Goal: Contribute content

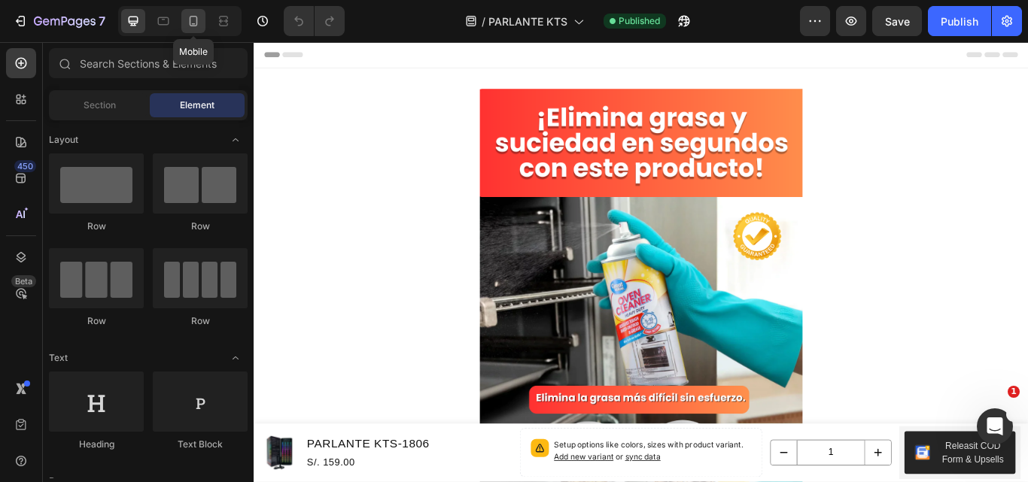
click at [190, 19] on icon at bounding box center [194, 21] width 8 height 11
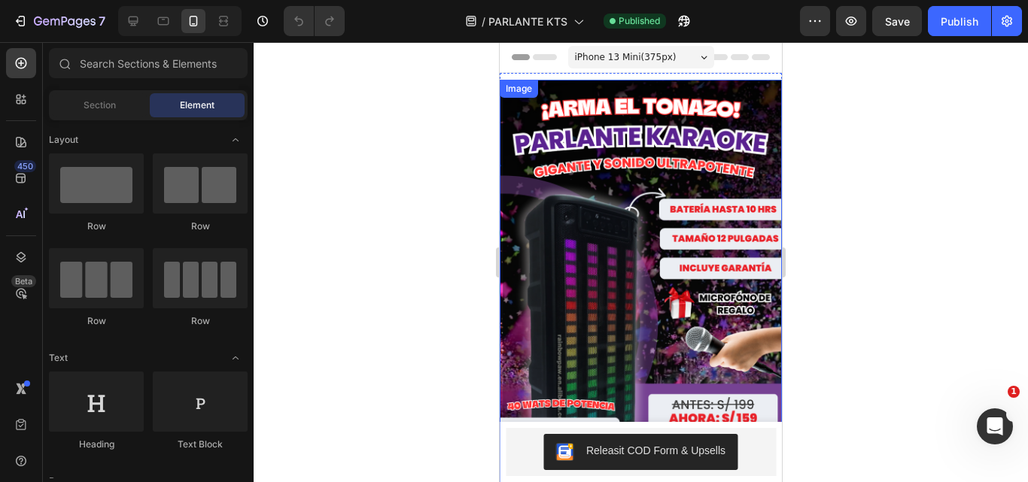
click at [575, 204] on img at bounding box center [641, 289] width 282 height 418
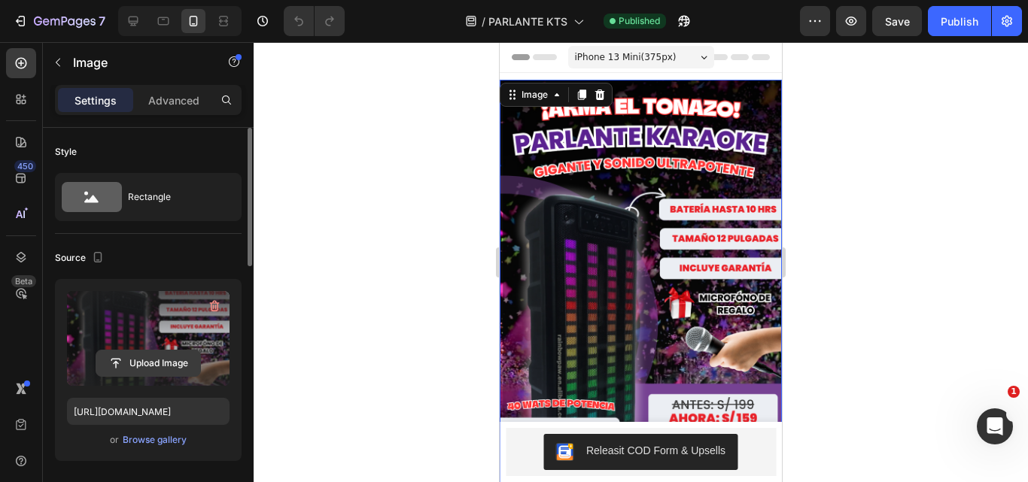
click at [166, 353] on input "file" at bounding box center [148, 364] width 104 height 26
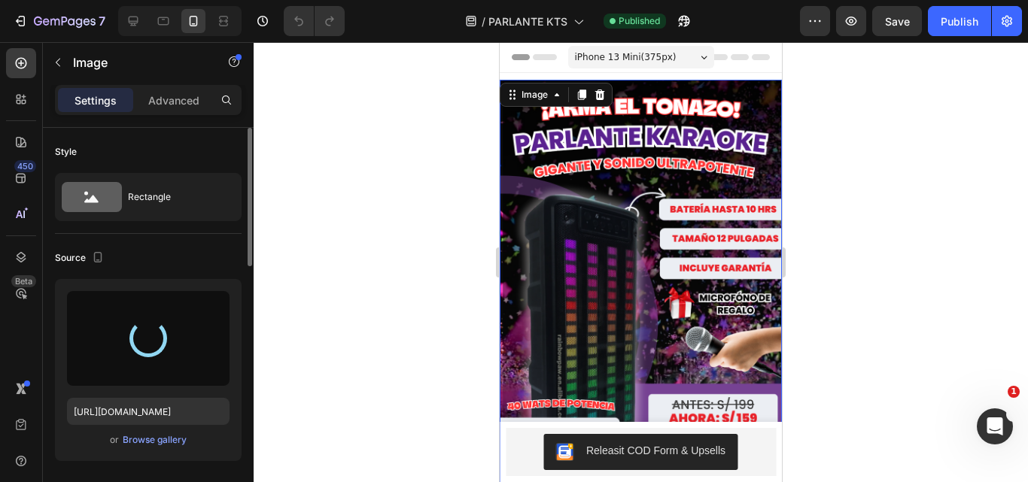
type input "[URL][DOMAIN_NAME]"
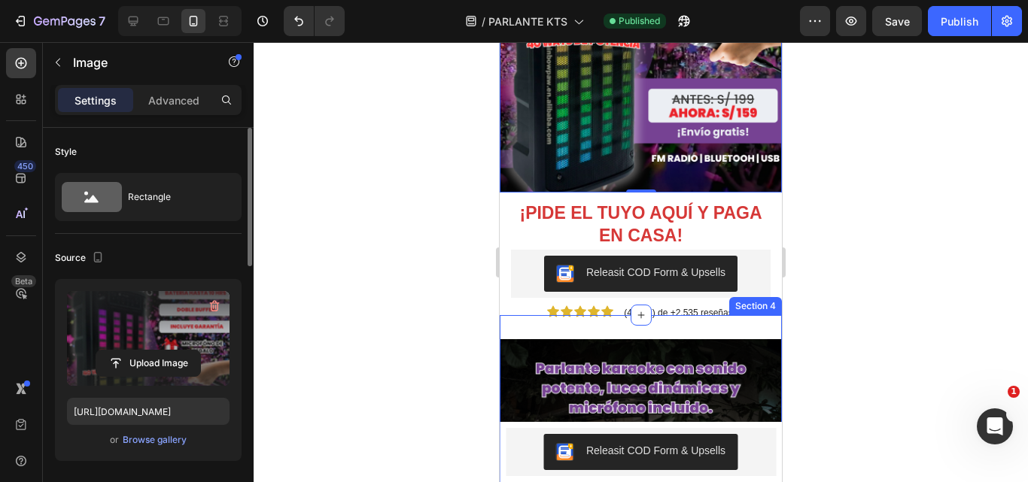
scroll to position [451, 0]
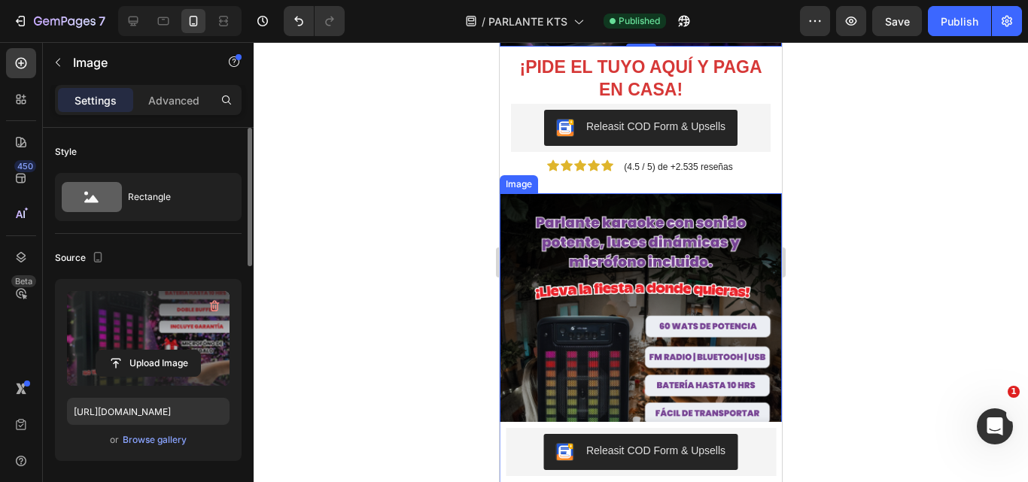
click at [572, 301] on img at bounding box center [641, 402] width 282 height 418
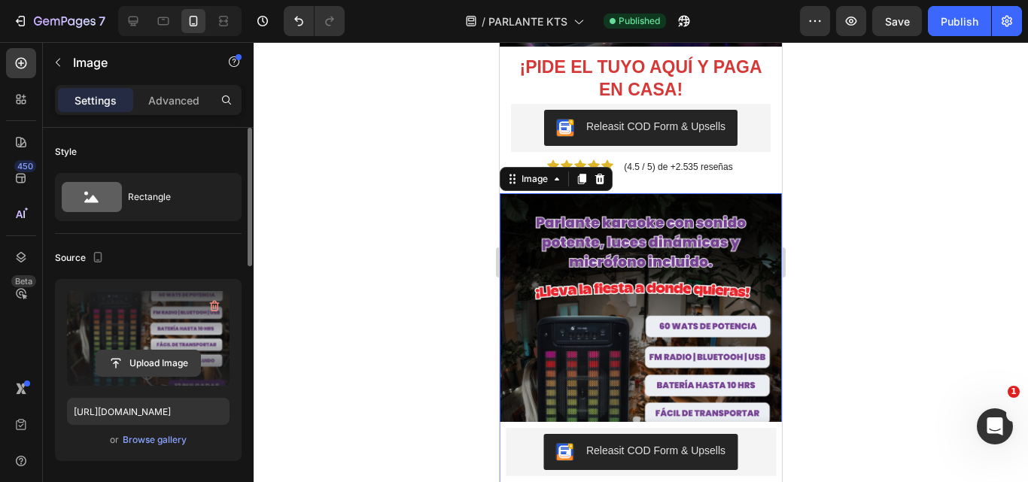
click at [183, 360] on input "file" at bounding box center [148, 364] width 104 height 26
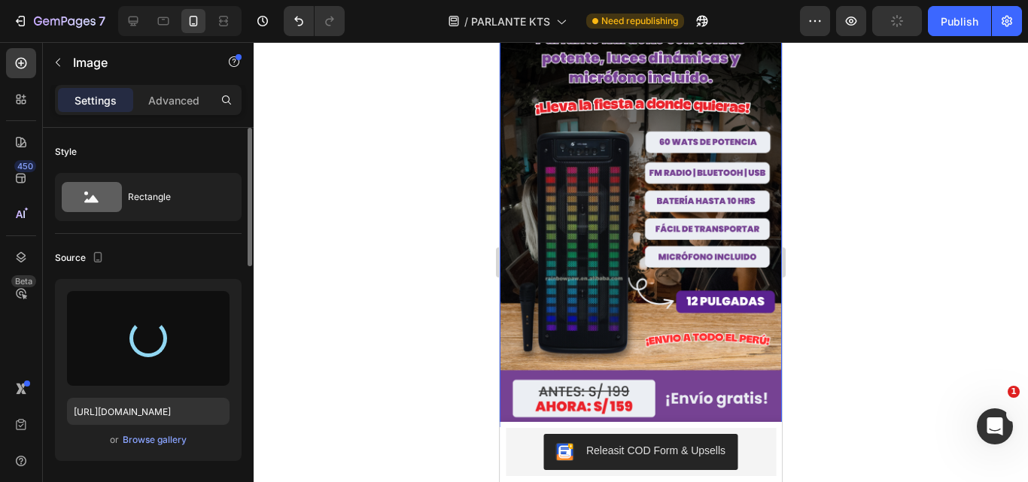
scroll to position [602, 0]
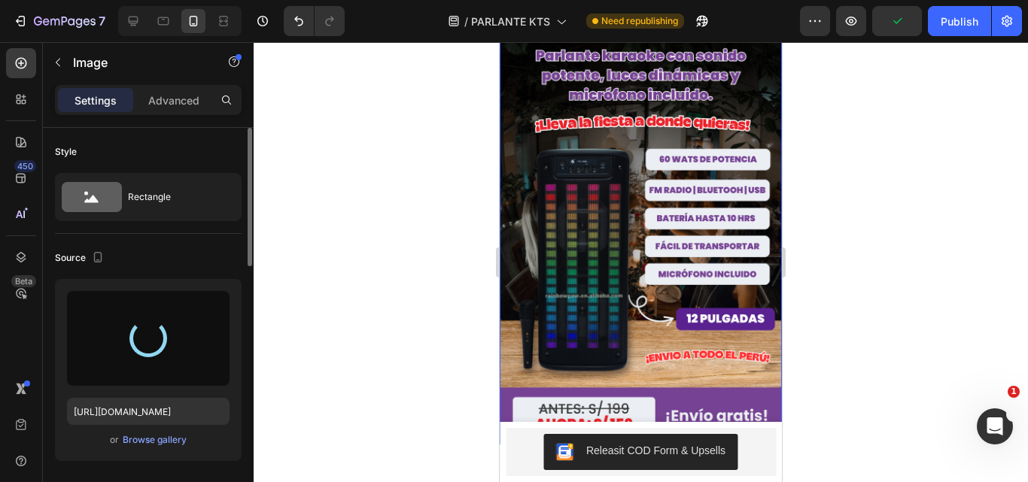
type input "[URL][DOMAIN_NAME]"
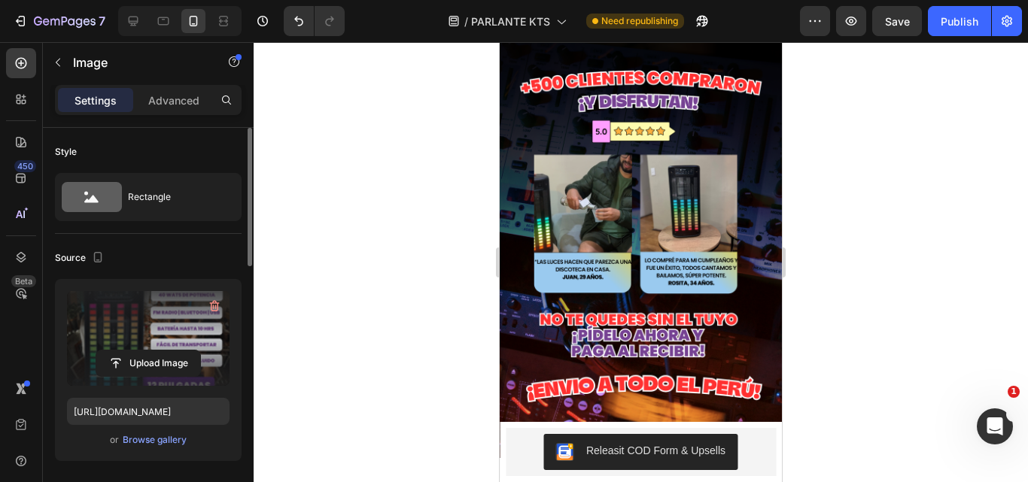
scroll to position [978, 0]
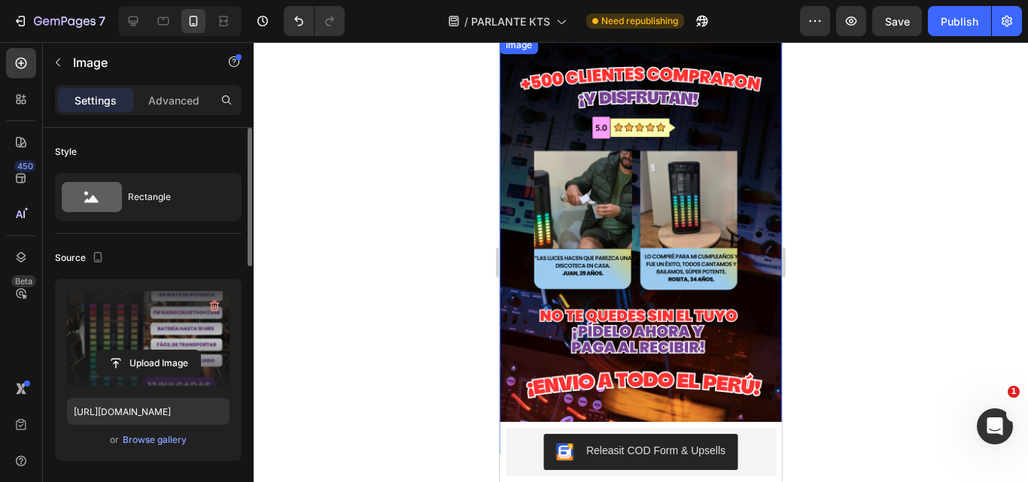
click at [589, 272] on img at bounding box center [641, 245] width 282 height 418
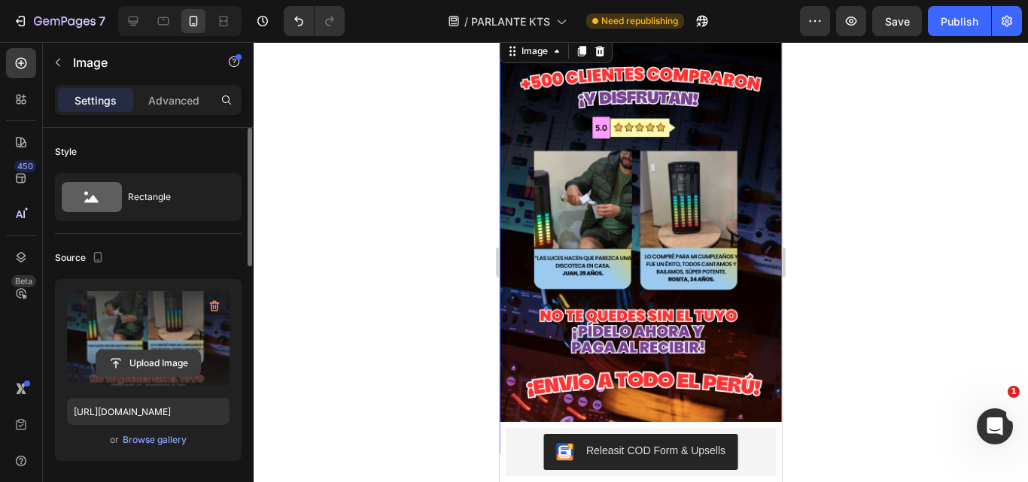
click at [172, 361] on input "file" at bounding box center [148, 364] width 104 height 26
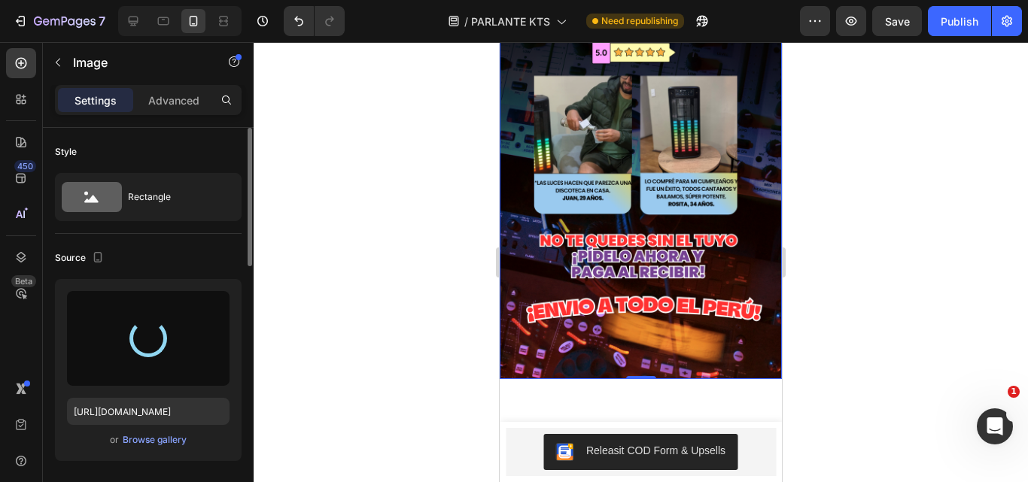
scroll to position [1204, 0]
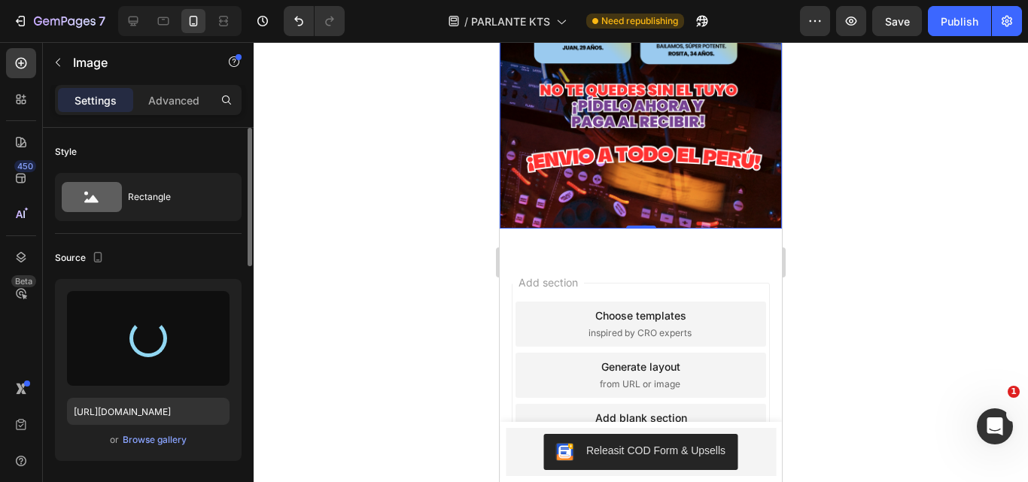
type input "[URL][DOMAIN_NAME]"
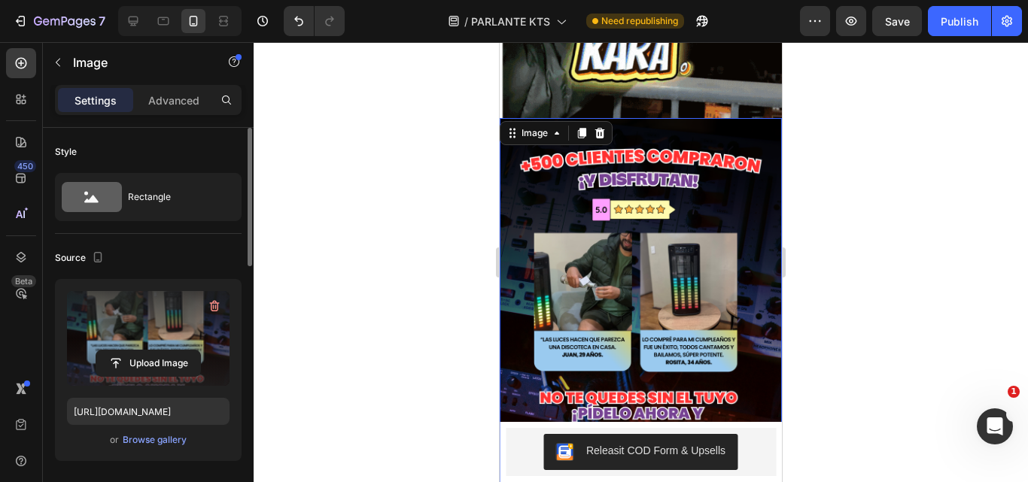
scroll to position [752, 0]
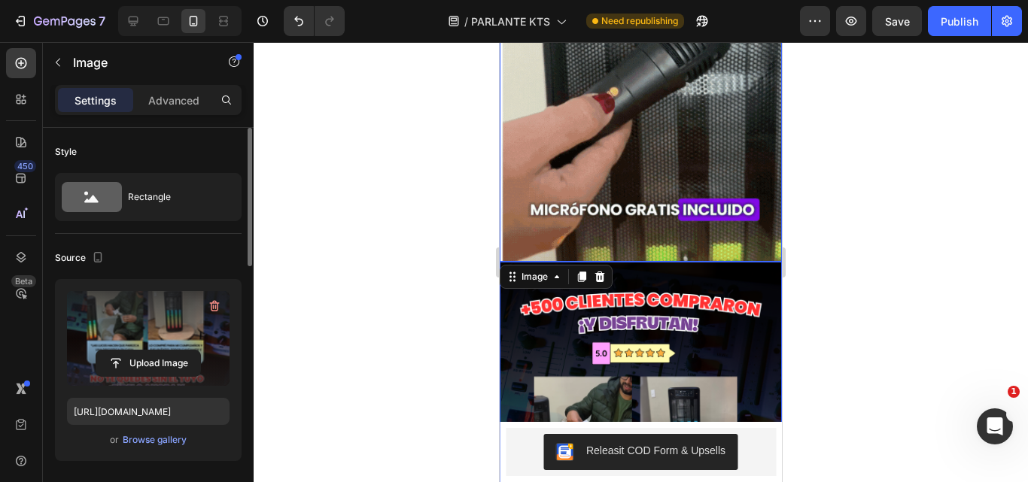
click at [553, 182] on img at bounding box center [641, 85] width 282 height 353
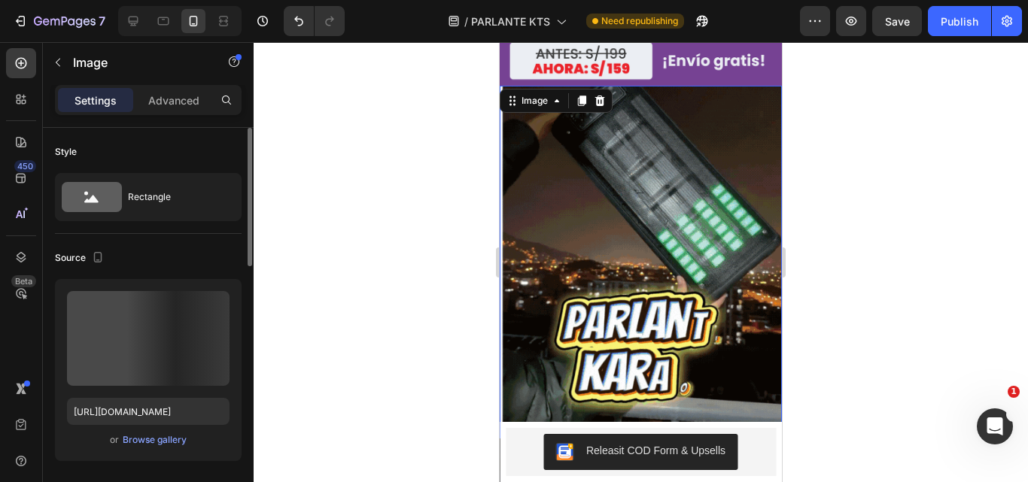
scroll to position [602, 0]
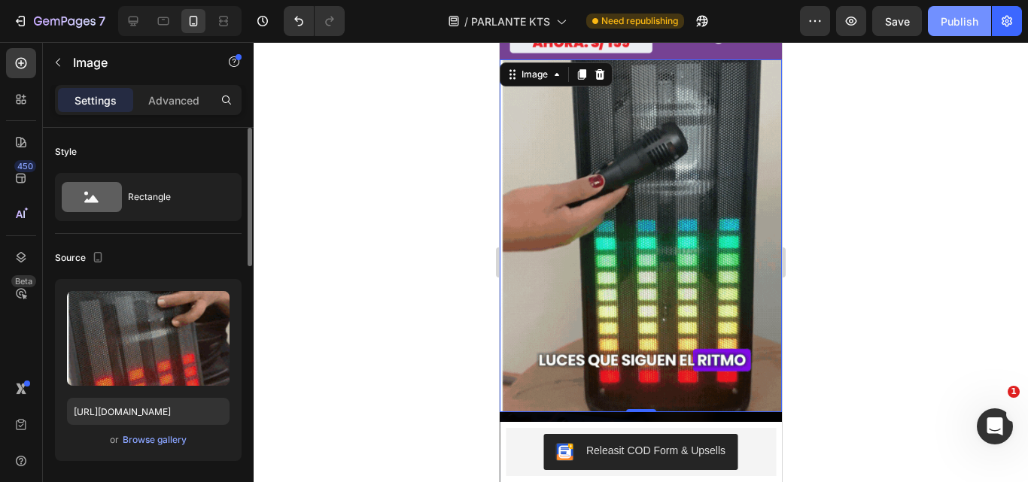
click at [973, 30] on button "Publish" at bounding box center [959, 21] width 63 height 30
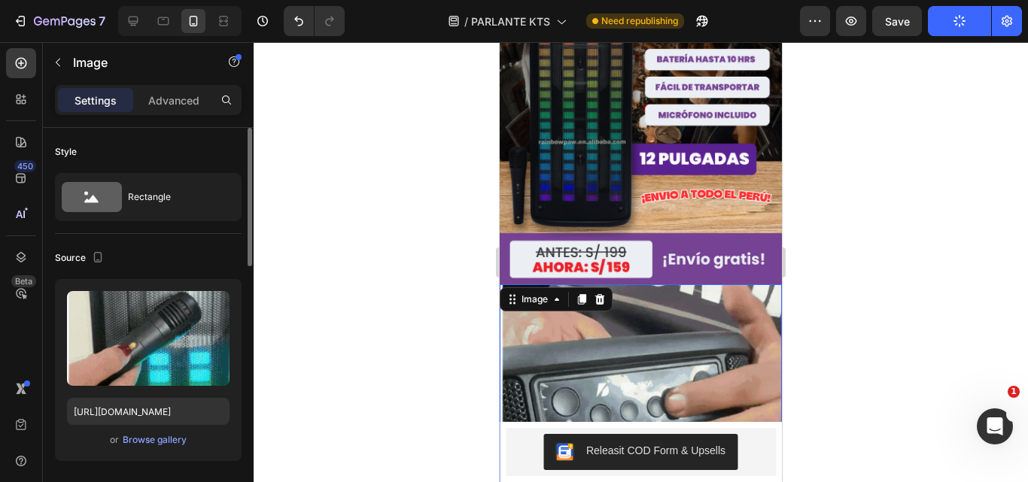
scroll to position [376, 0]
